Goal: Information Seeking & Learning: Learn about a topic

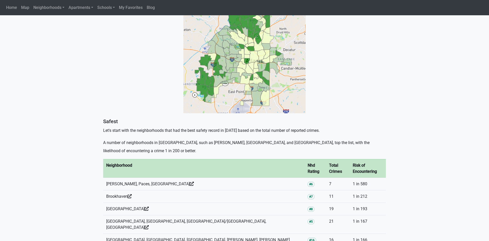
scroll to position [173, 0]
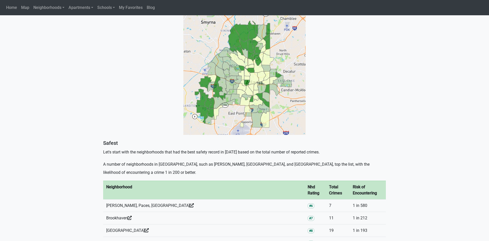
click at [251, 51] on img at bounding box center [244, 74] width 122 height 122
drag, startPoint x: 486, startPoint y: 53, endPoint x: 481, endPoint y: 83, distance: 30.0
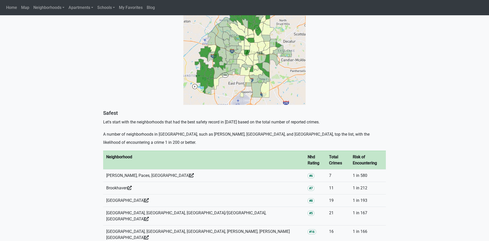
scroll to position [183, 0]
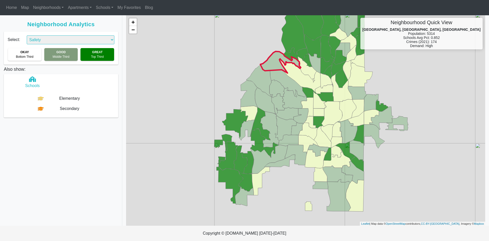
select select "2"
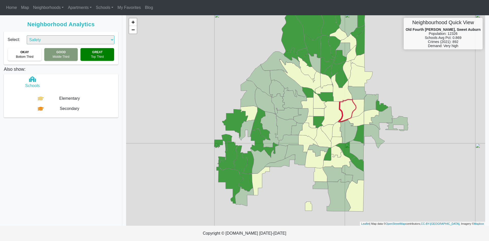
click at [352, 107] on icon at bounding box center [348, 110] width 18 height 22
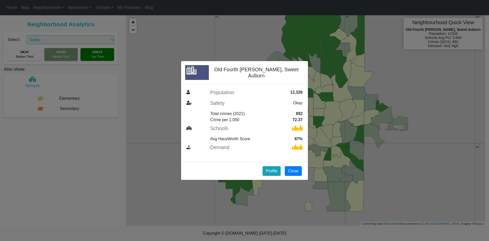
click at [101, 143] on div "Old Fourth [PERSON_NAME], Sweet Auburn Population 12,326 Safety Okay Total crim…" at bounding box center [244, 120] width 489 height 241
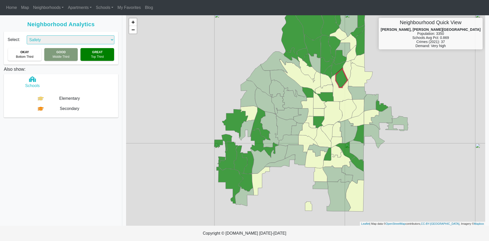
click at [343, 80] on icon at bounding box center [342, 78] width 12 height 20
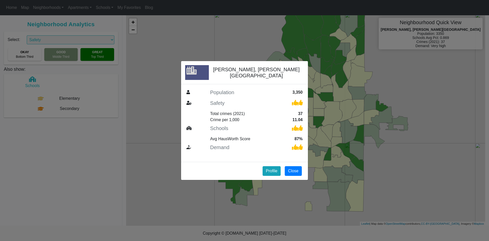
click at [94, 135] on div "[PERSON_NAME], [PERSON_NAME][GEOGRAPHIC_DATA] Population 3,350 Safety Total cri…" at bounding box center [244, 120] width 489 height 241
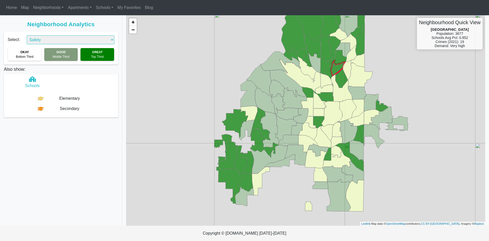
click at [340, 67] on icon at bounding box center [338, 68] width 15 height 16
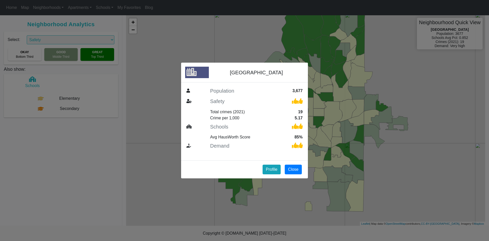
click at [76, 145] on div "[GEOGRAPHIC_DATA] Population 3,677 Safety Total crimes (2021) 19 Crime per 1,00…" at bounding box center [244, 120] width 489 height 241
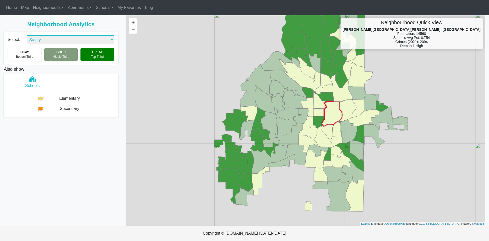
click at [327, 116] on icon at bounding box center [332, 113] width 21 height 25
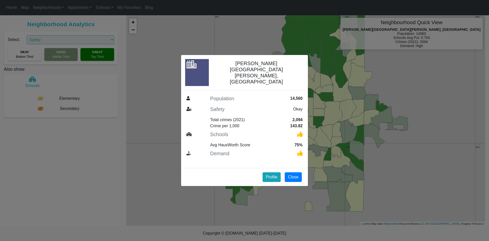
click at [94, 145] on div "[PERSON_NAME][GEOGRAPHIC_DATA][PERSON_NAME], [GEOGRAPHIC_DATA] Population 14,56…" at bounding box center [244, 120] width 489 height 241
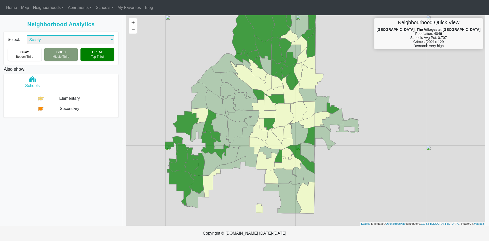
drag, startPoint x: 430, startPoint y: 138, endPoint x: 376, endPoint y: 141, distance: 54.8
click at [376, 141] on div "+ − Neighbourhood Quick View [GEOGRAPHIC_DATA], The Villages at [GEOGRAPHIC_DAT…" at bounding box center [305, 120] width 359 height 211
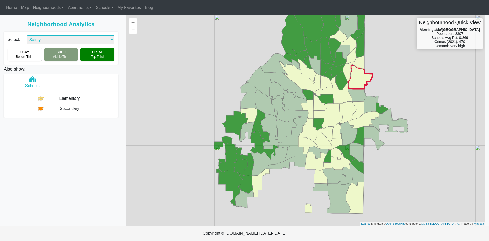
click at [361, 78] on icon at bounding box center [360, 76] width 25 height 25
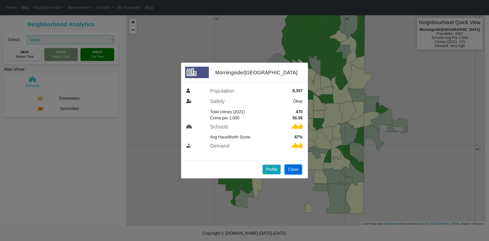
click at [296, 168] on button "Close" at bounding box center [293, 170] width 17 height 10
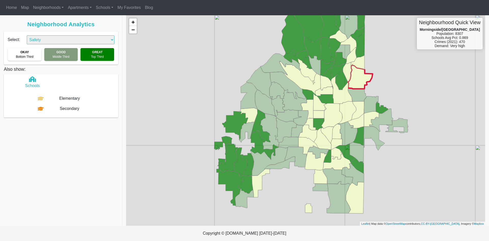
click at [367, 78] on icon at bounding box center [360, 76] width 25 height 25
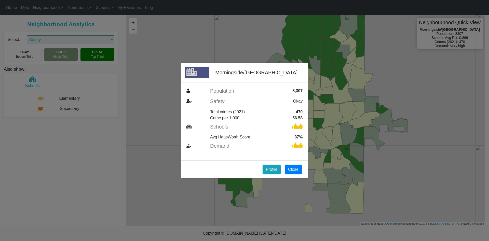
click at [63, 156] on div "Morningside/[GEOGRAPHIC_DATA] Population 8,307 Safety Okay Total crimes (2021) …" at bounding box center [244, 120] width 489 height 241
